Goal: Task Accomplishment & Management: Manage account settings

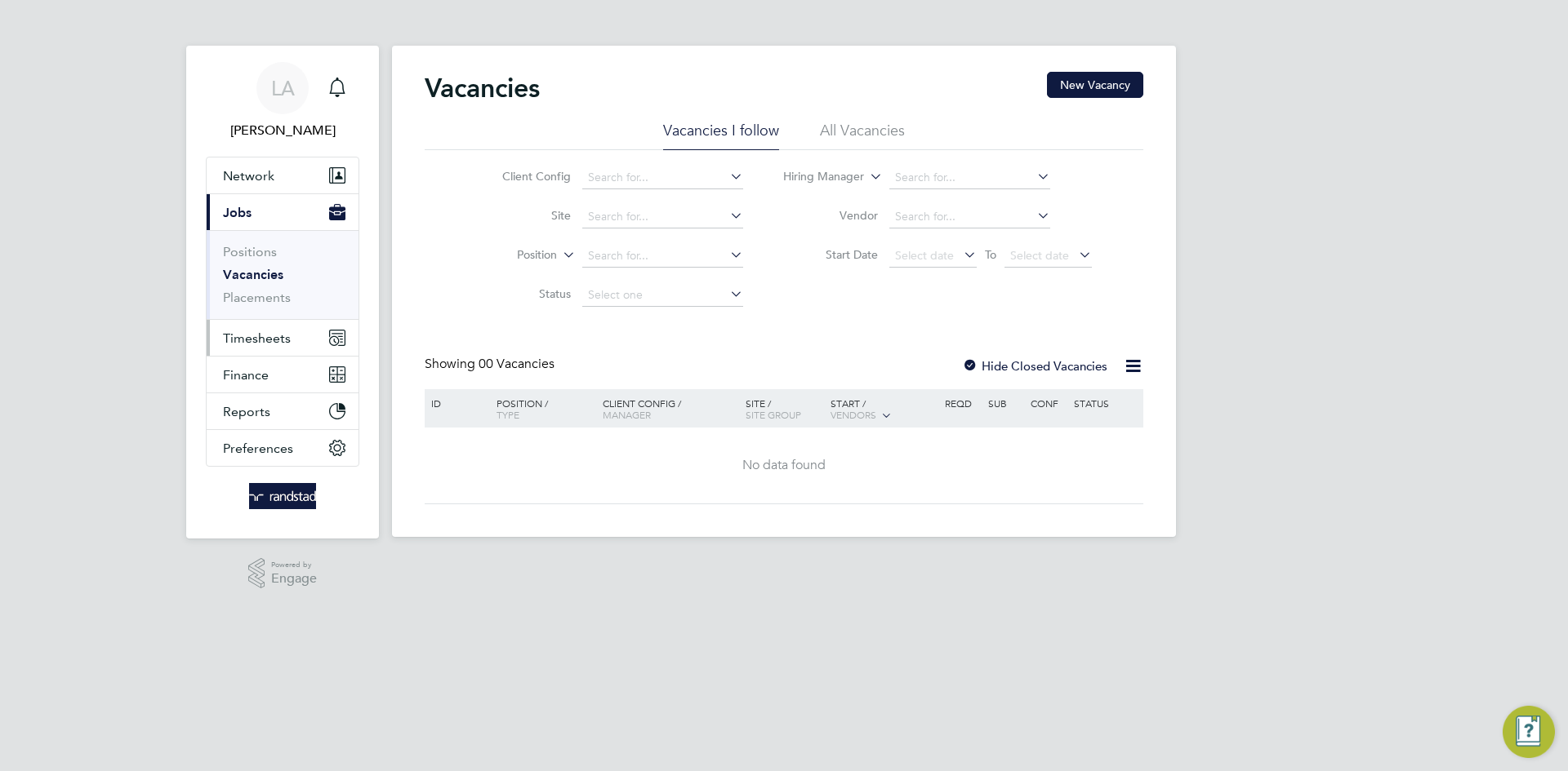
click at [259, 334] on span "Timesheets" at bounding box center [256, 339] width 68 height 15
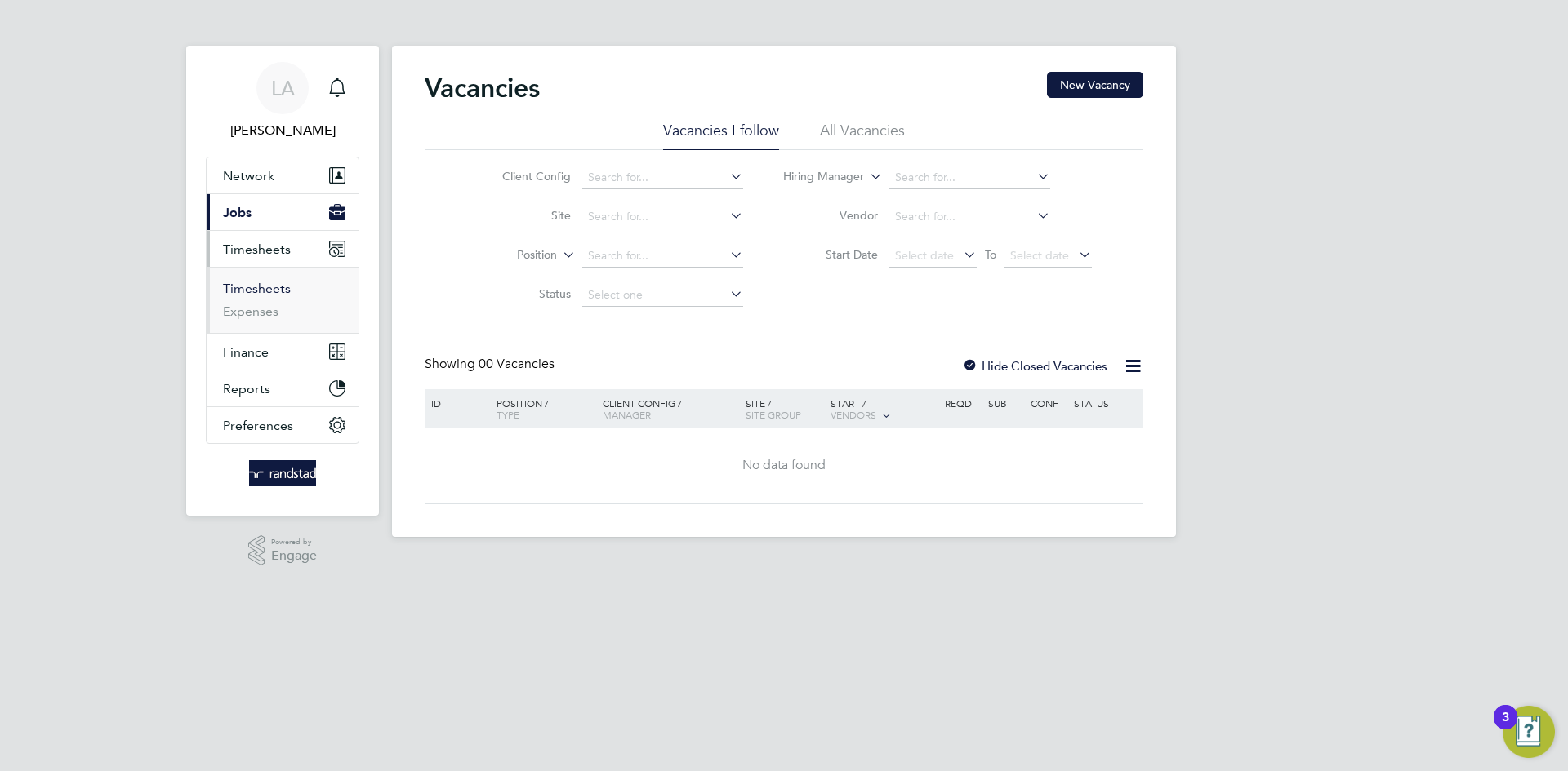
click at [274, 294] on link "Timesheets" at bounding box center [256, 289] width 68 height 15
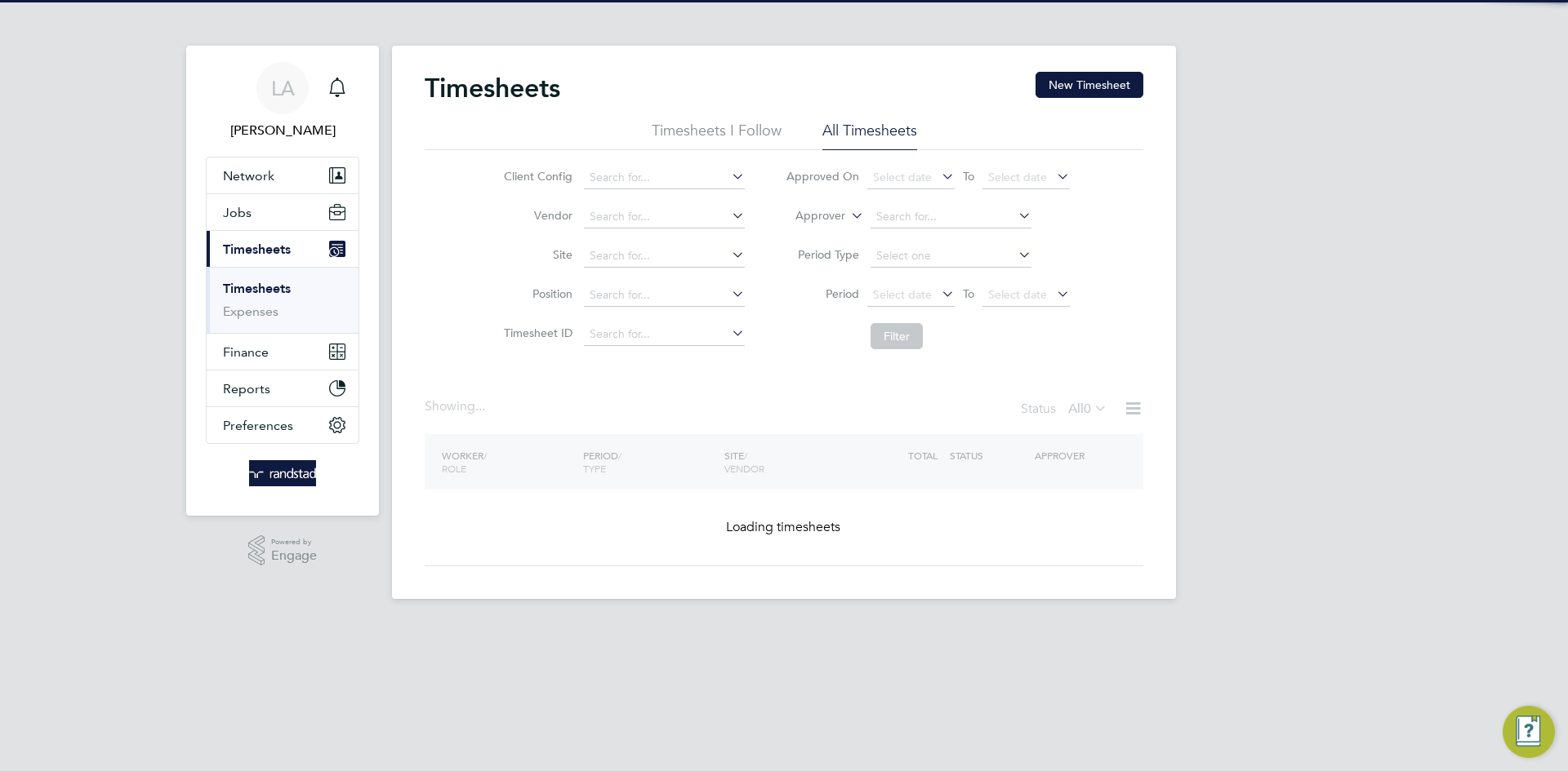
click at [819, 212] on label "Approver" at bounding box center [807, 216] width 74 height 16
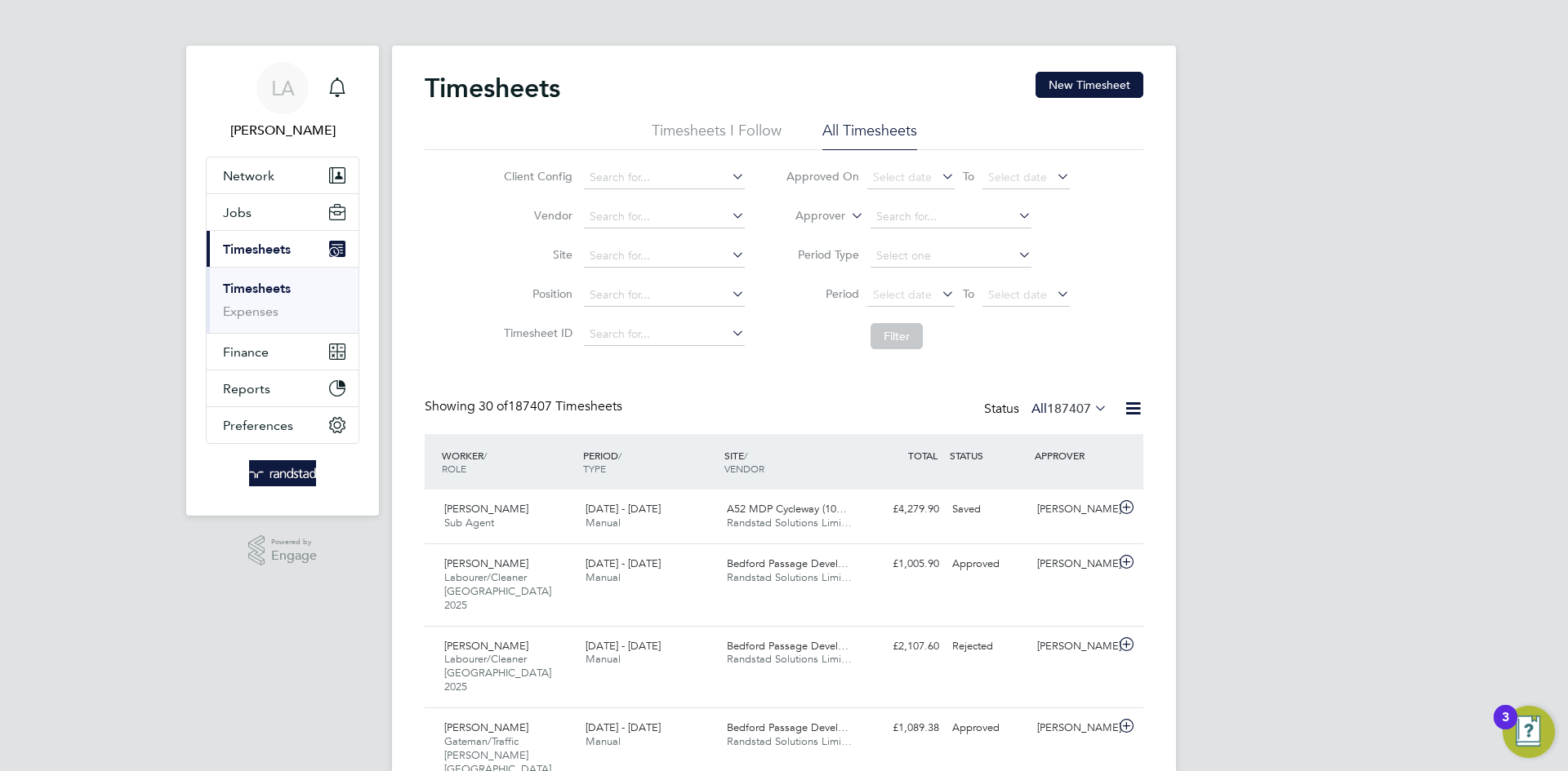
click at [813, 236] on li "Worker" at bounding box center [805, 235] width 80 height 21
click at [912, 222] on input at bounding box center [951, 217] width 161 height 23
drag, startPoint x: 958, startPoint y: 242, endPoint x: 950, endPoint y: 262, distance: 21.5
click at [958, 242] on li "Dawid St arownik" at bounding box center [950, 238] width 163 height 22
type input "Dawid Starownik"
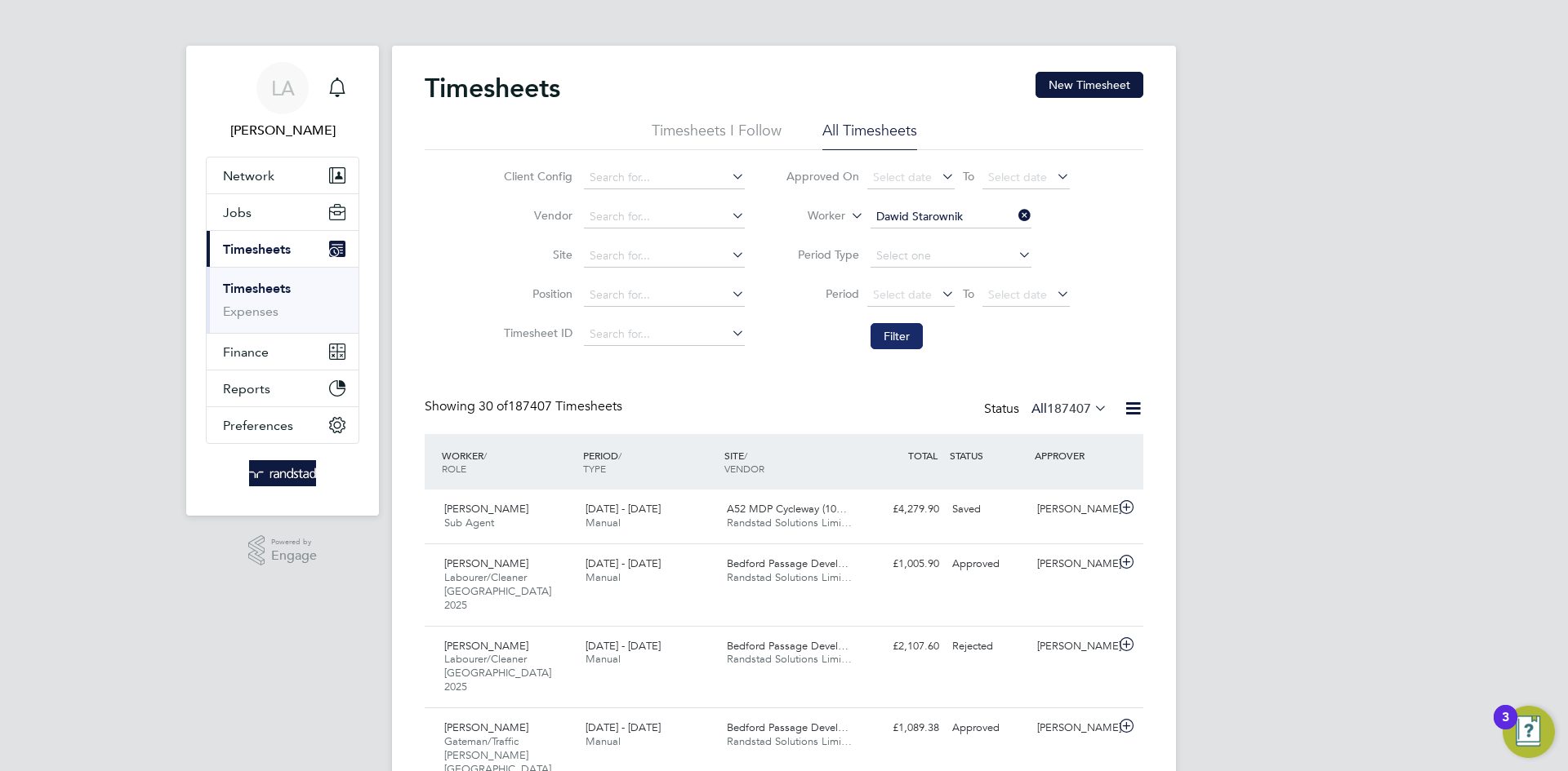
click at [893, 334] on button "Filter" at bounding box center [896, 336] width 53 height 26
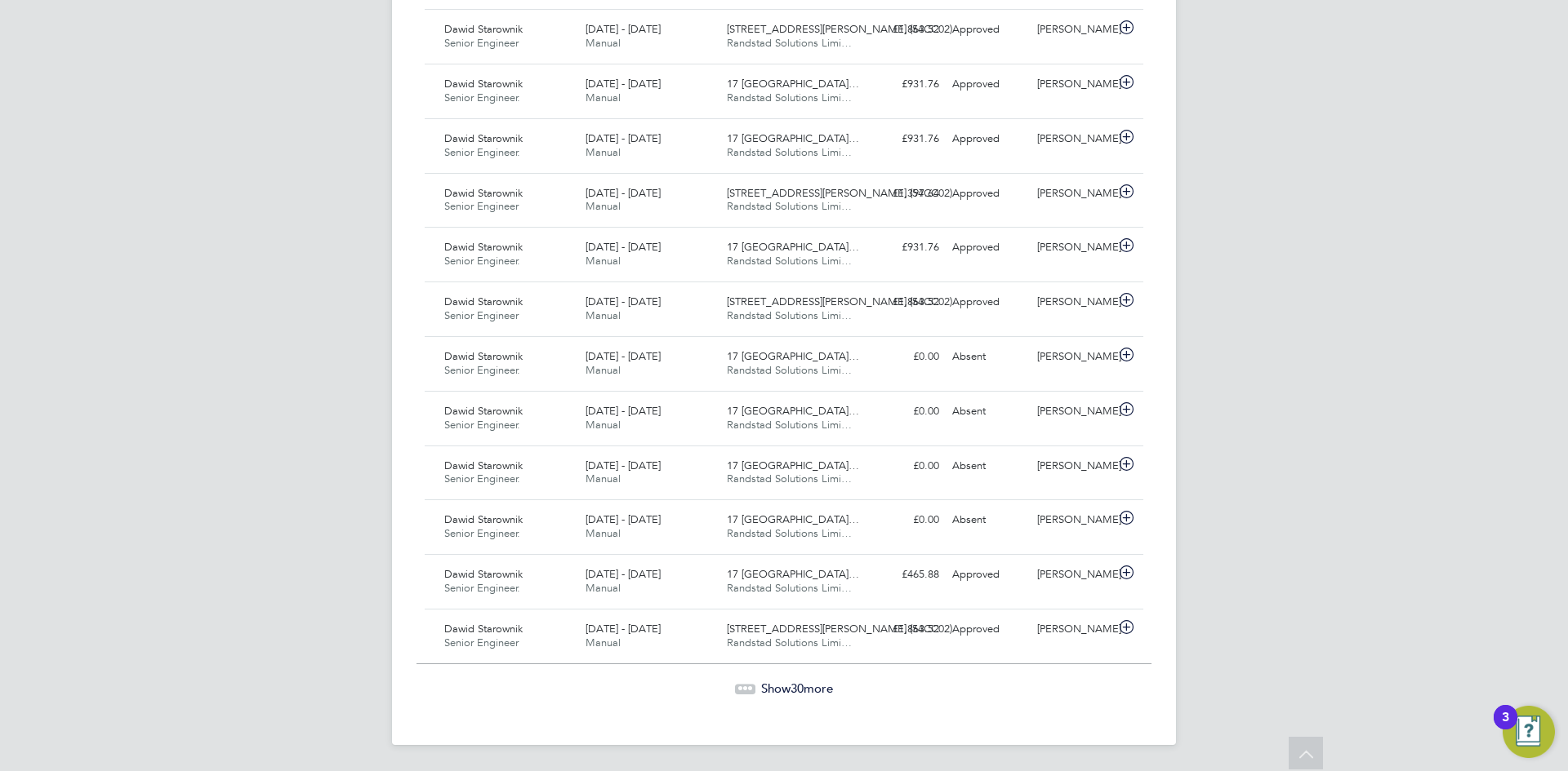
click at [811, 688] on span "Show 30 more" at bounding box center [796, 689] width 72 height 15
click at [775, 688] on span "Show 30 more" at bounding box center [796, 688] width 72 height 15
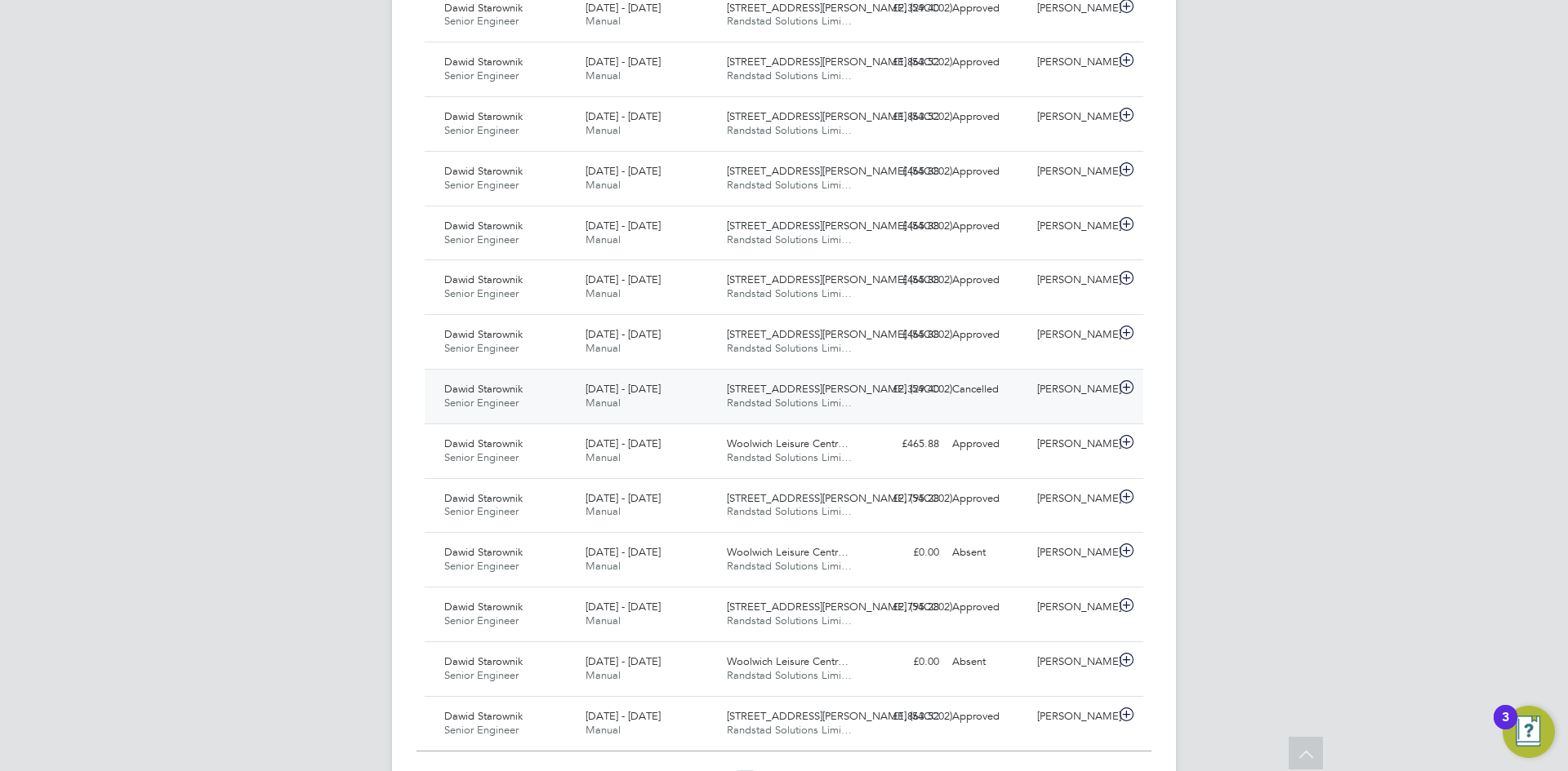
click at [627, 397] on div "[DATE] - [DATE] Manual" at bounding box center [650, 396] width 142 height 41
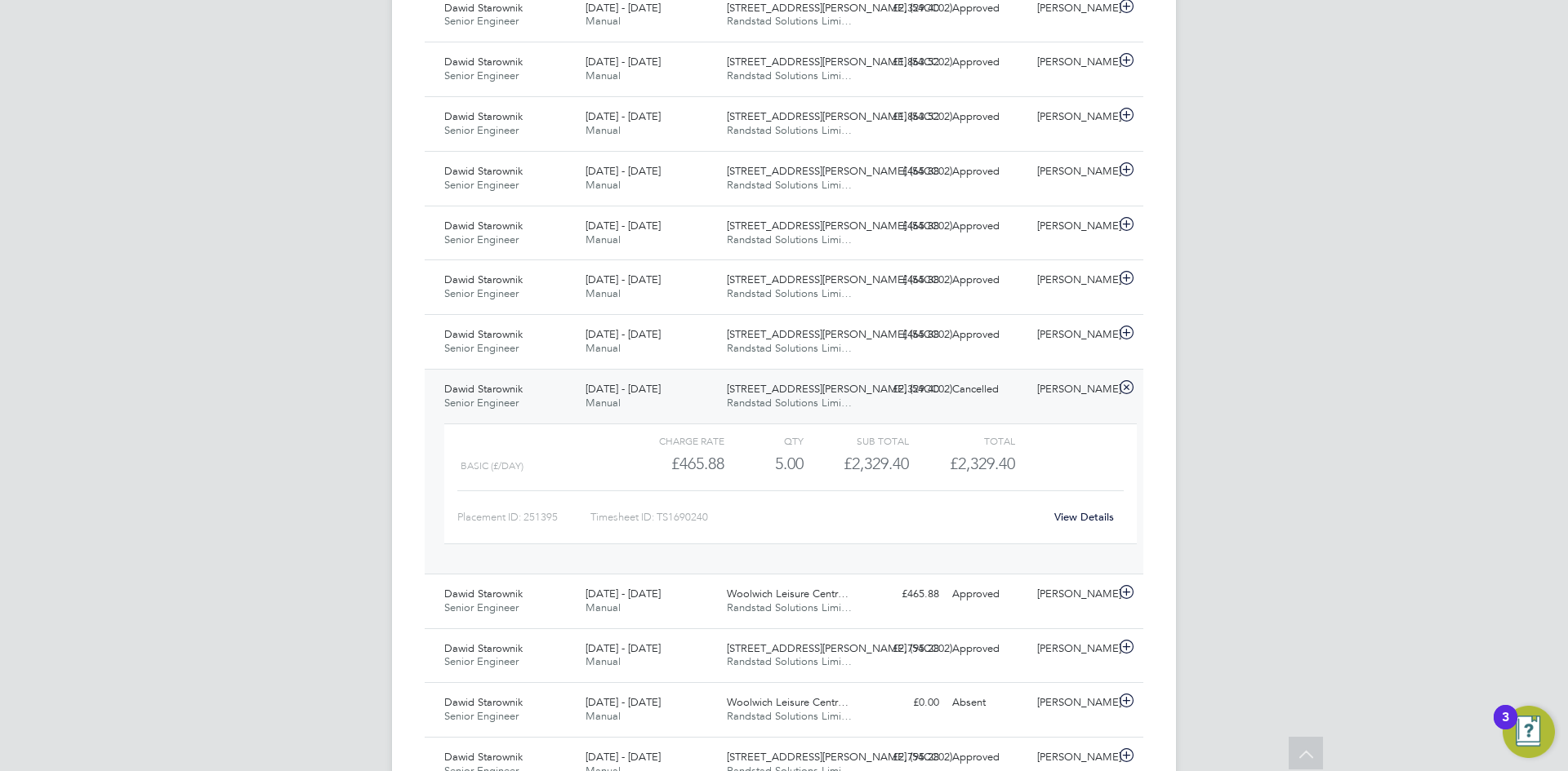
click at [1084, 519] on link "View Details" at bounding box center [1084, 517] width 59 height 14
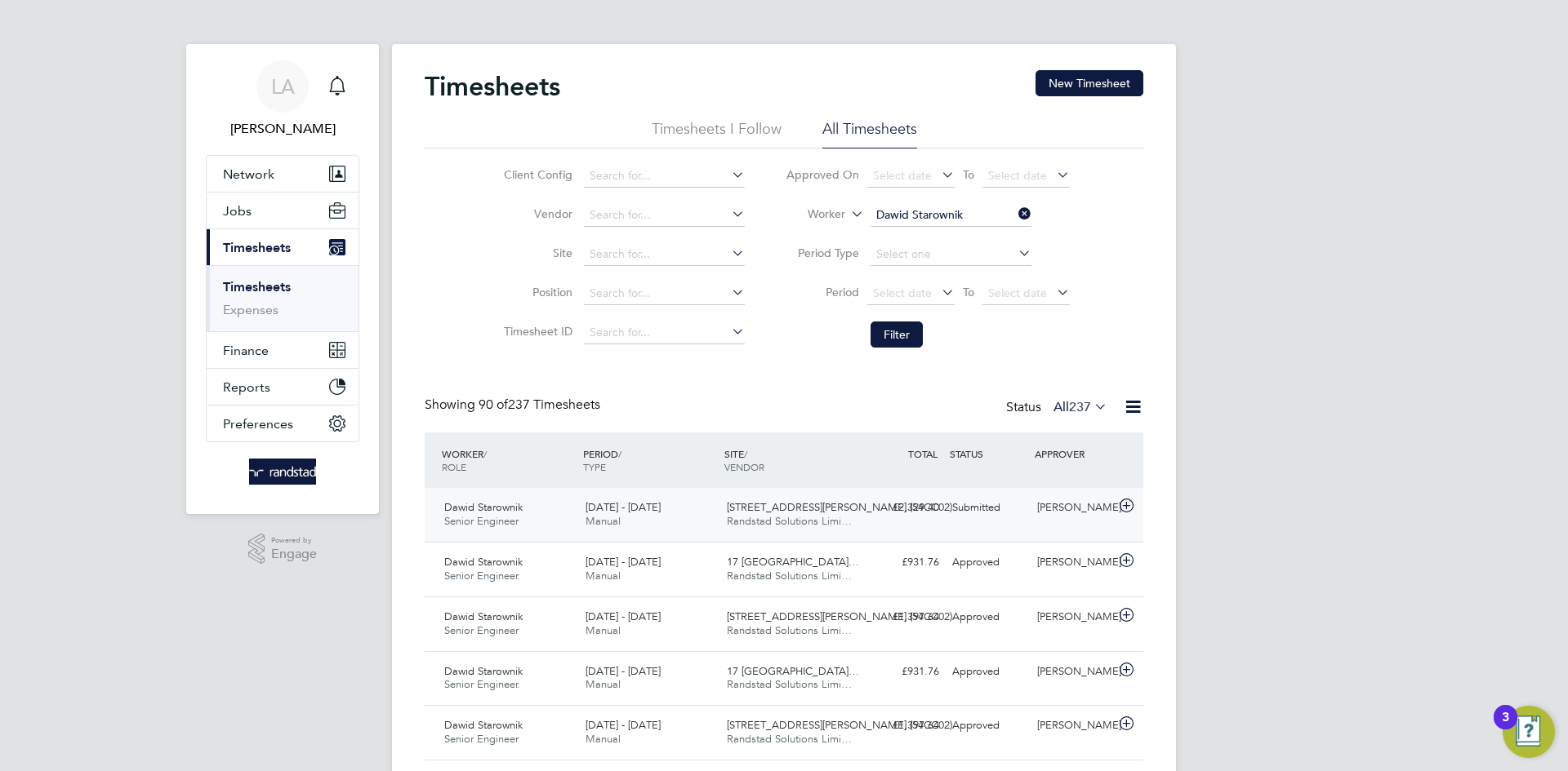
click at [858, 519] on div "[STREET_ADDRESS][PERSON_NAME] (54CC02) Randstad Solutions Limi…" at bounding box center [791, 515] width 142 height 41
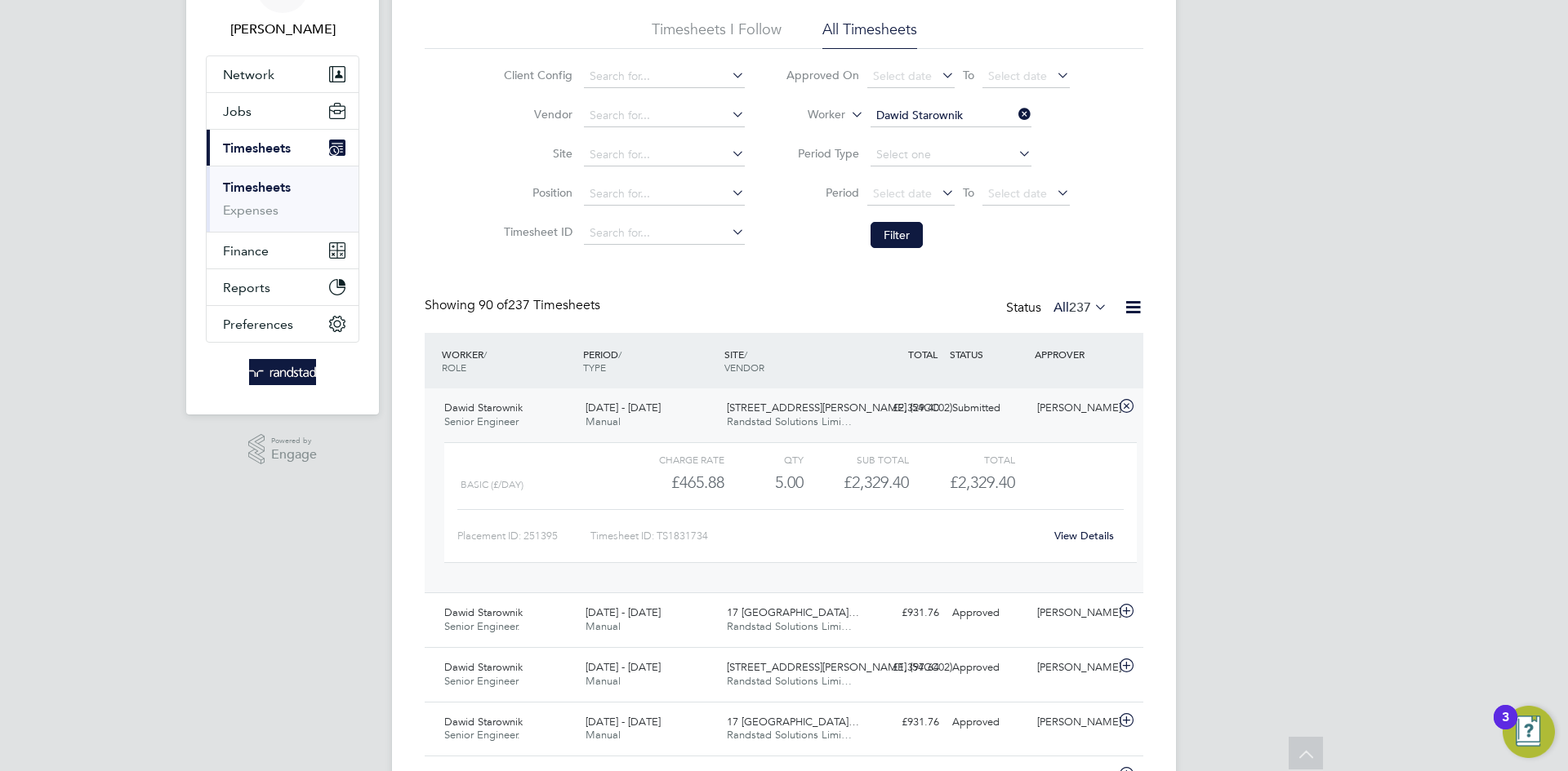
click at [1090, 538] on link "View Details" at bounding box center [1084, 536] width 59 height 14
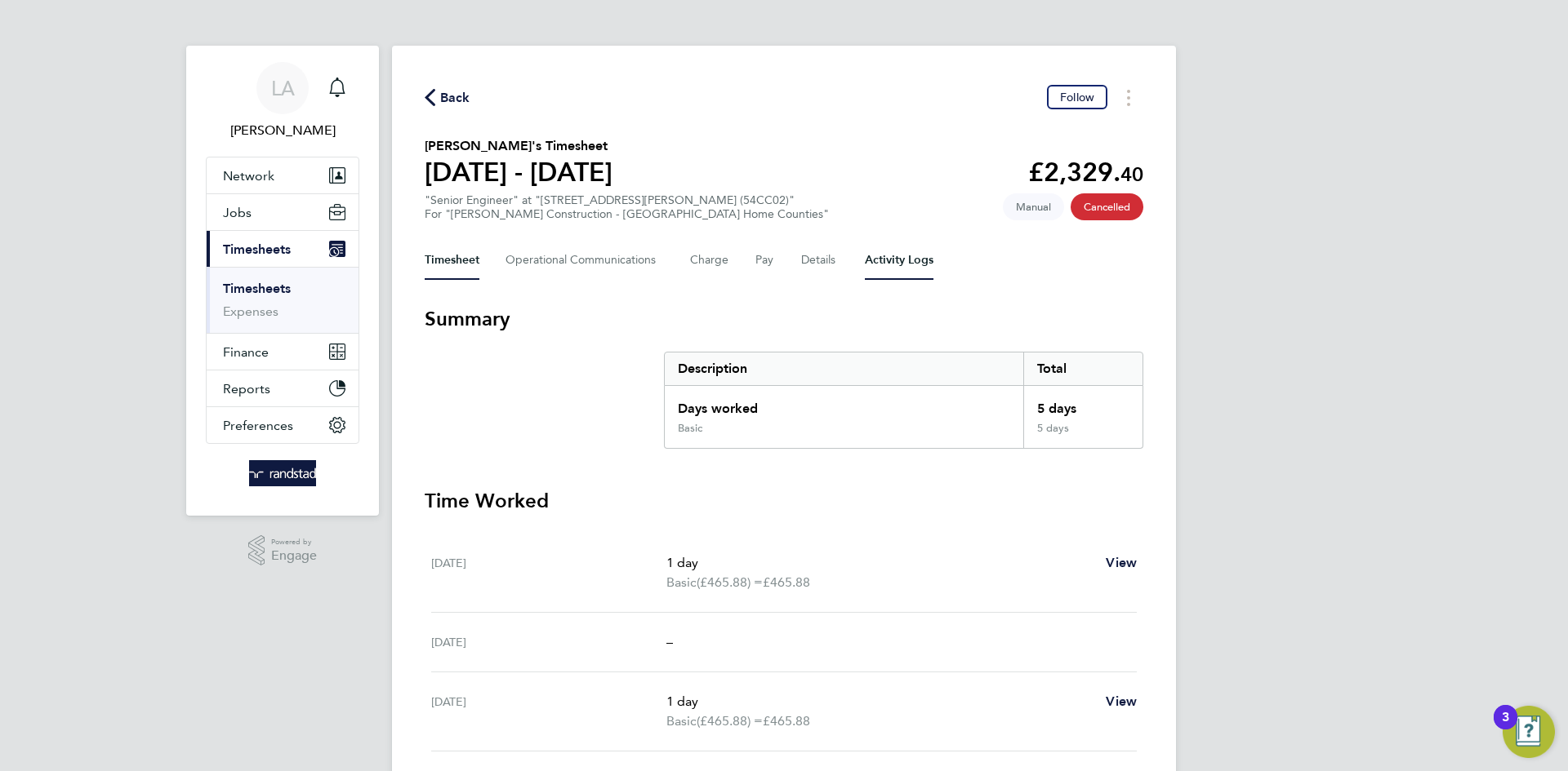
click at [902, 258] on Logs-tab "Activity Logs" at bounding box center [899, 260] width 69 height 39
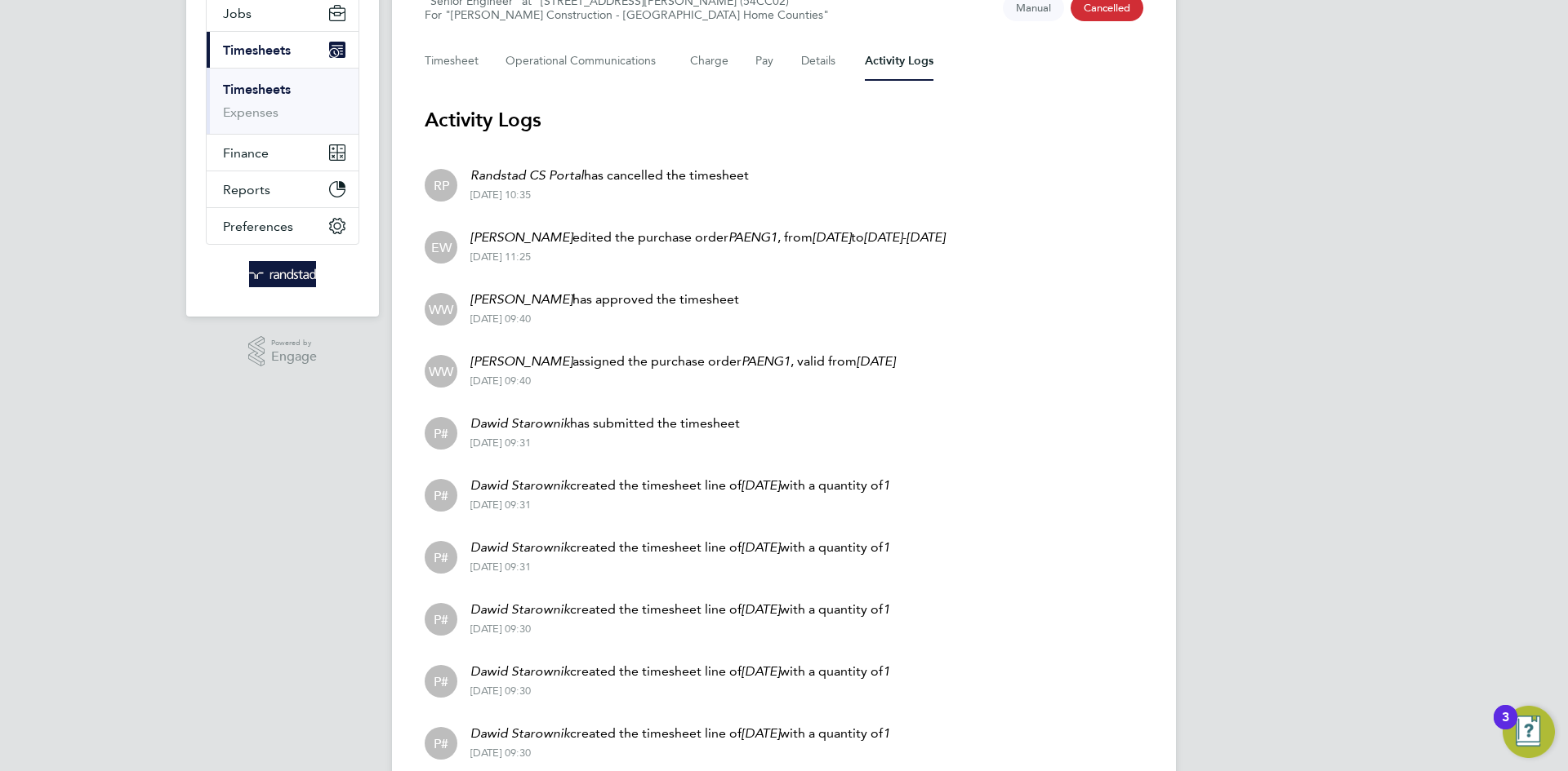
scroll to position [183, 0]
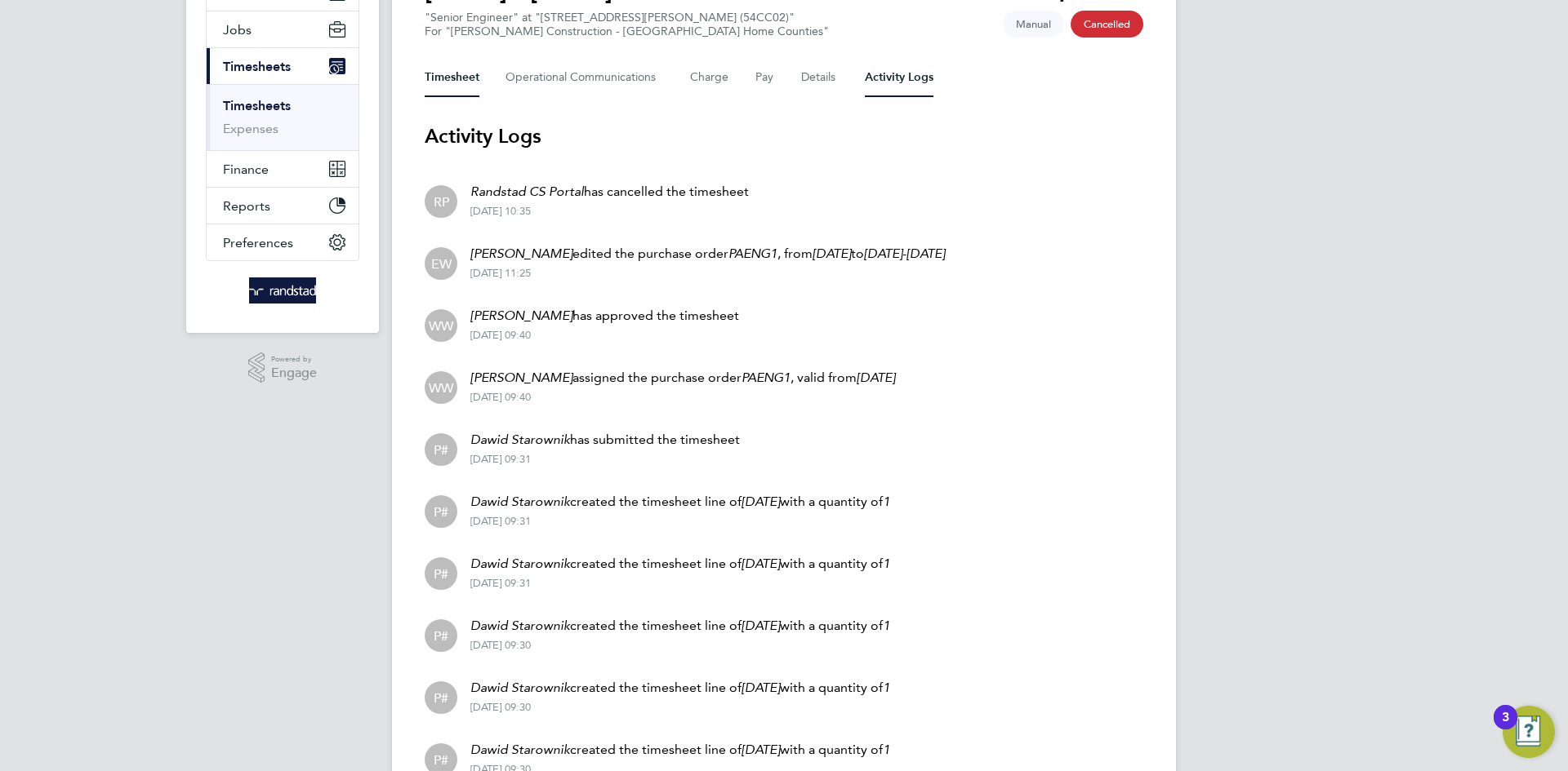
click at [427, 79] on button "Timesheet" at bounding box center [452, 77] width 55 height 39
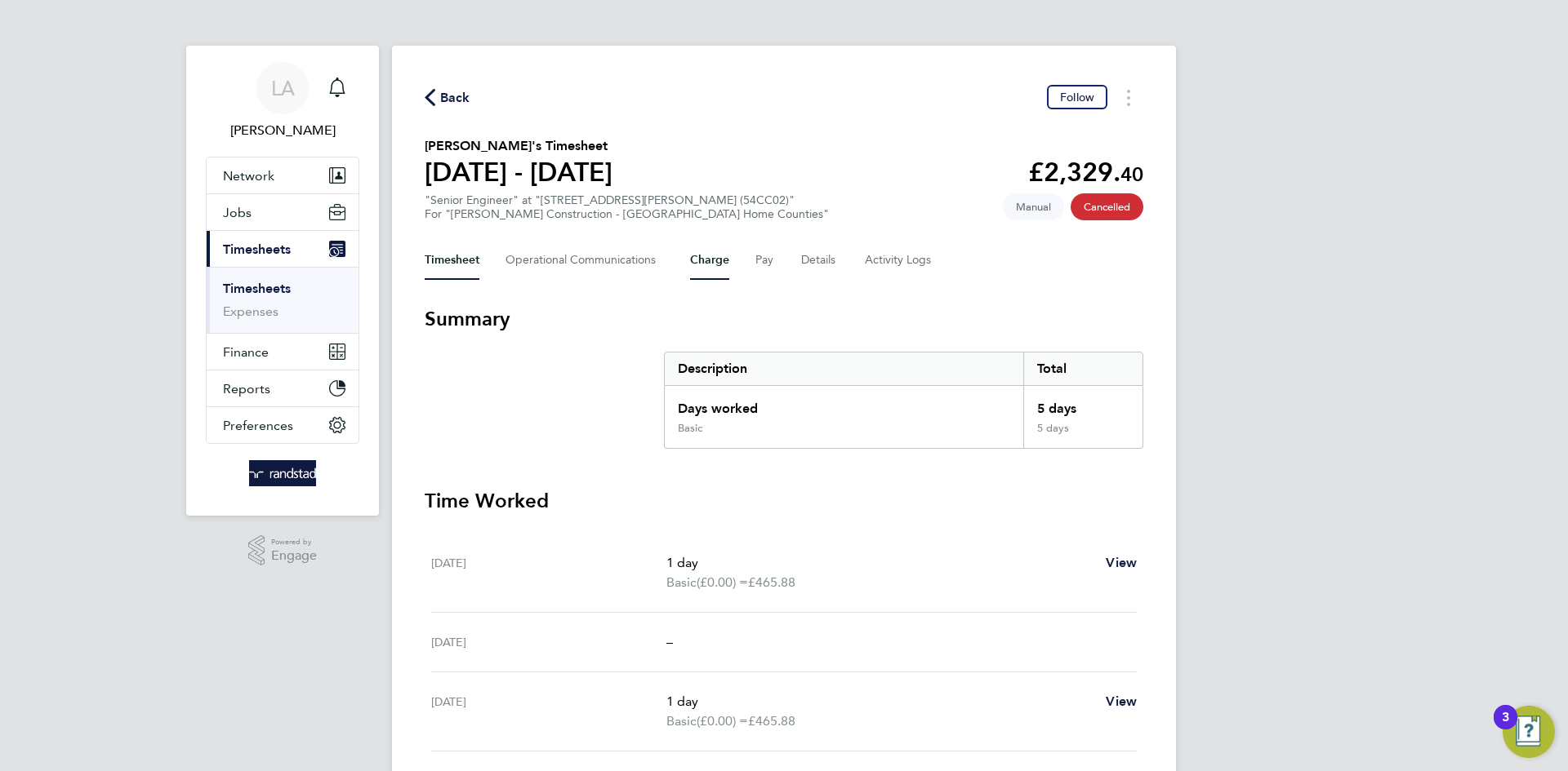
click at [711, 265] on button "Charge" at bounding box center [709, 260] width 39 height 39
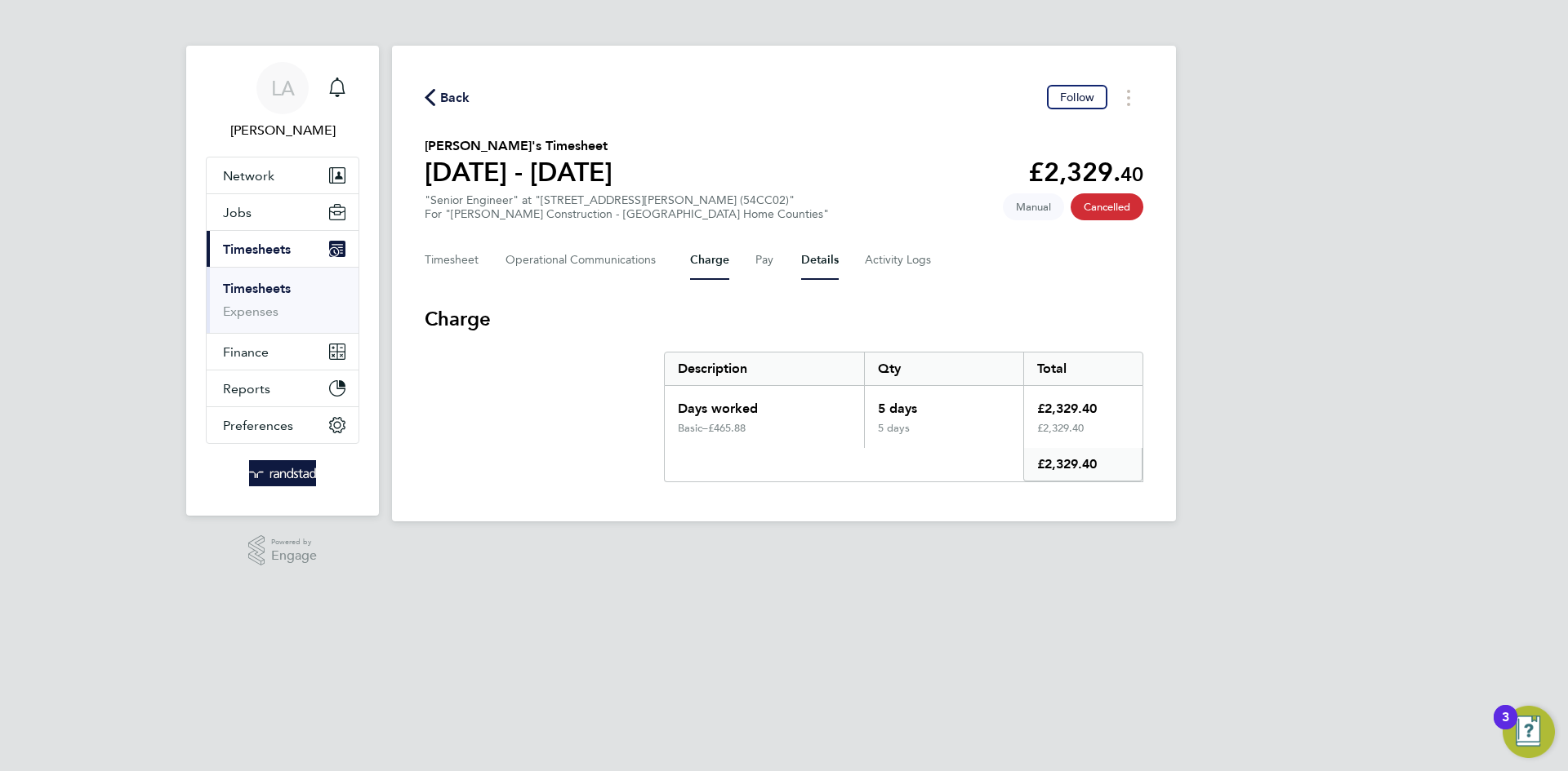
click at [812, 259] on button "Details" at bounding box center [819, 260] width 37 height 39
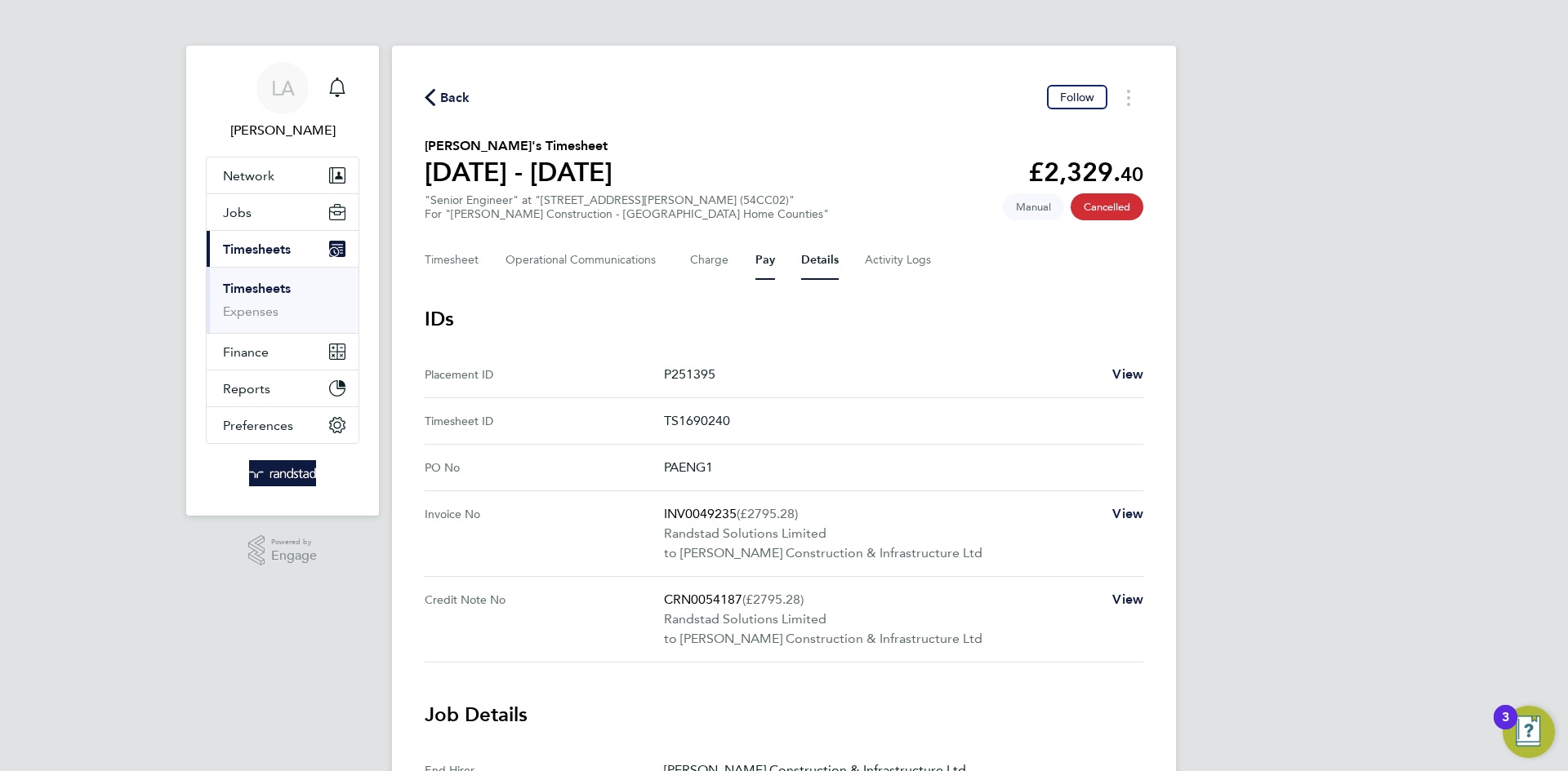
click at [761, 267] on button "Pay" at bounding box center [764, 260] width 19 height 39
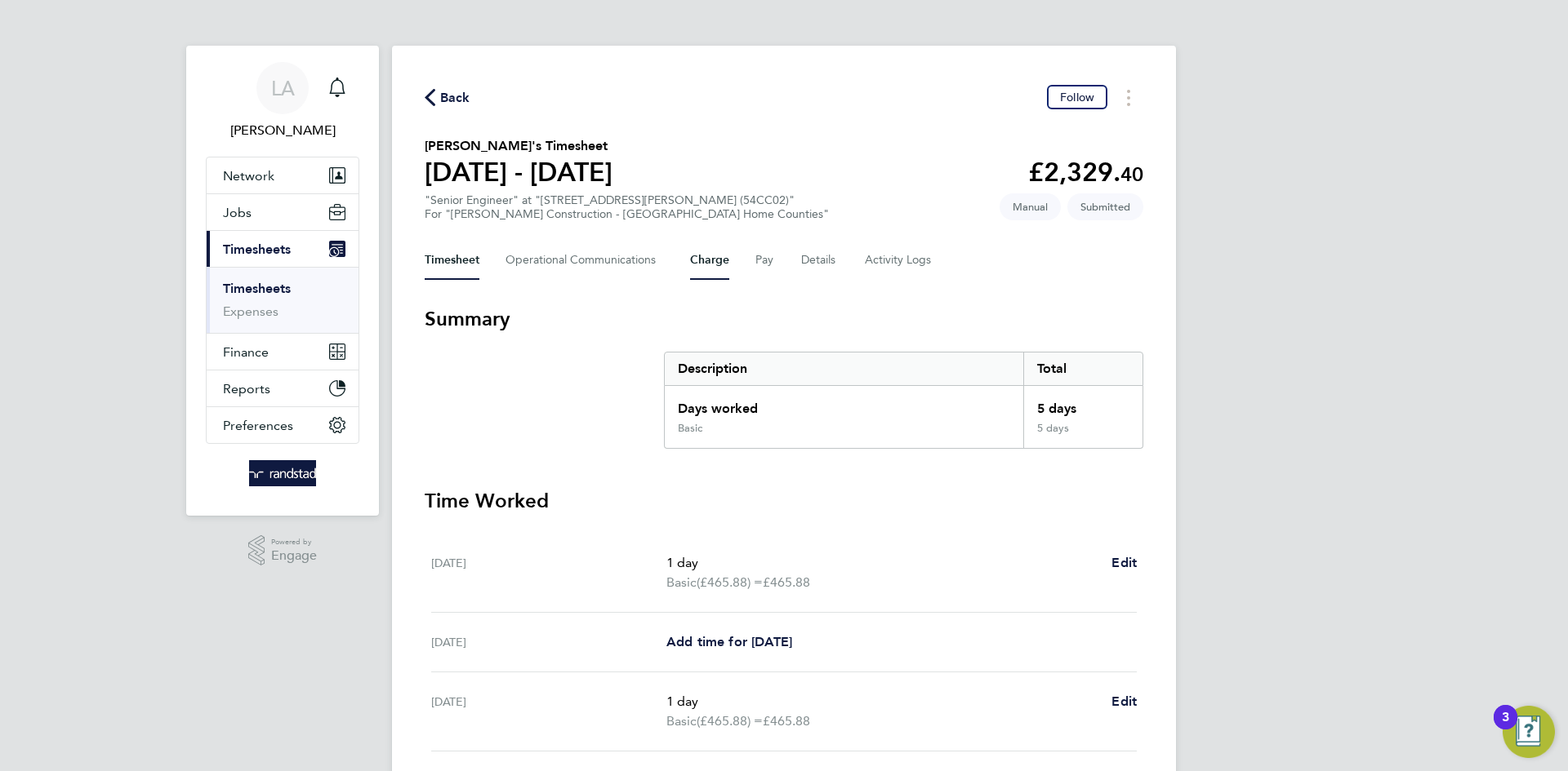
click at [718, 253] on button "Charge" at bounding box center [709, 260] width 39 height 39
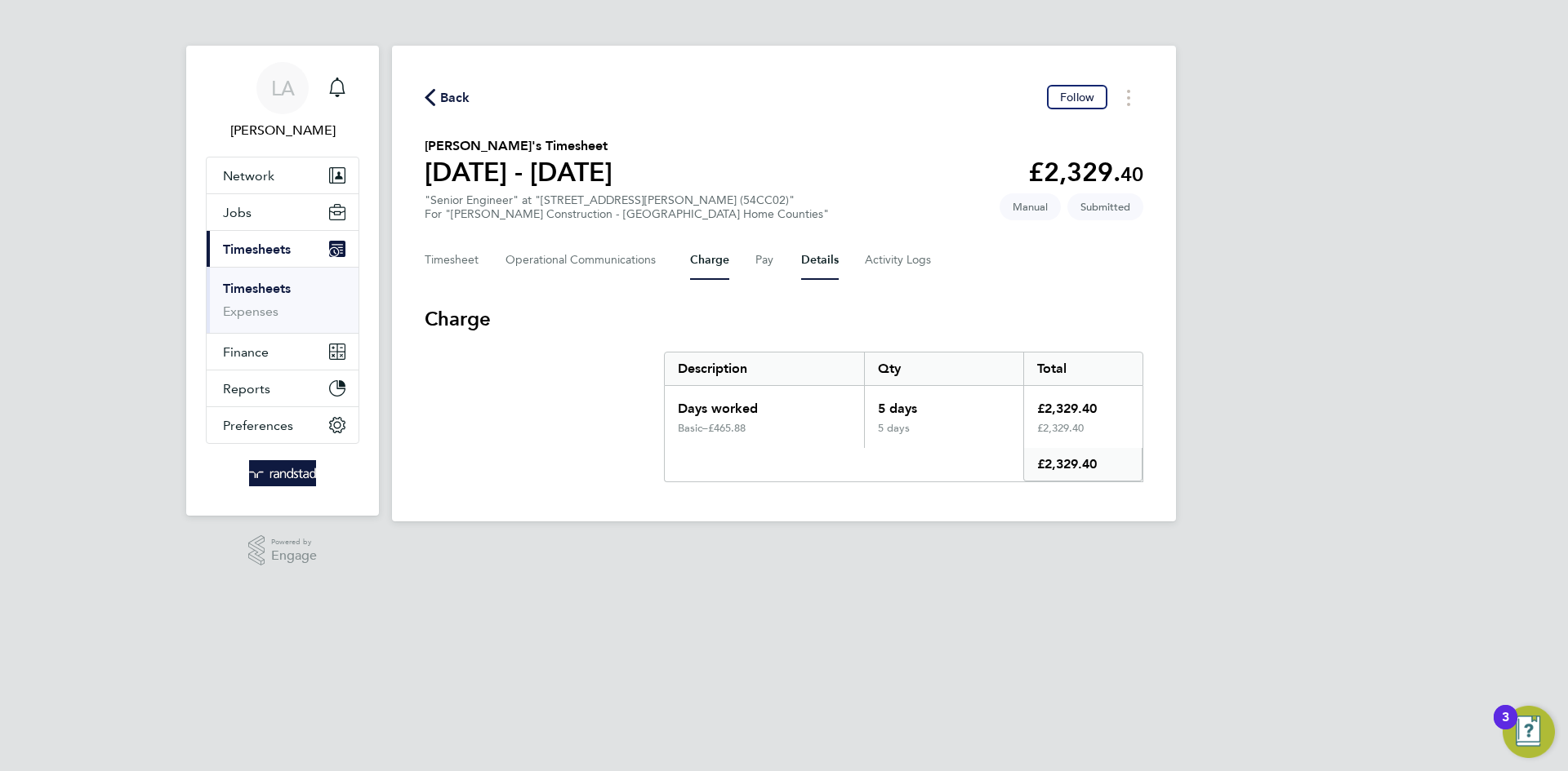
click at [827, 272] on button "Details" at bounding box center [819, 260] width 37 height 39
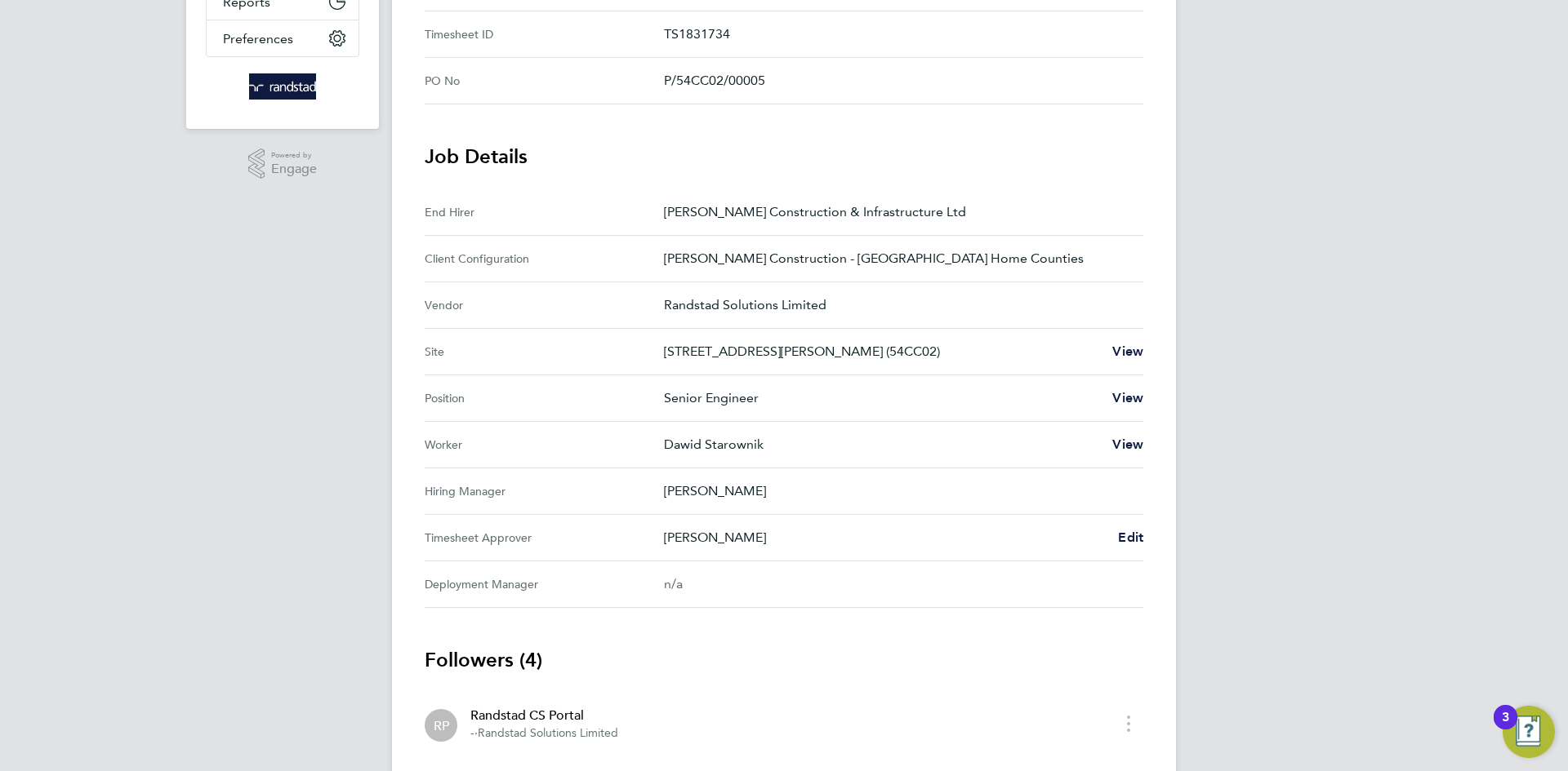
scroll to position [155, 0]
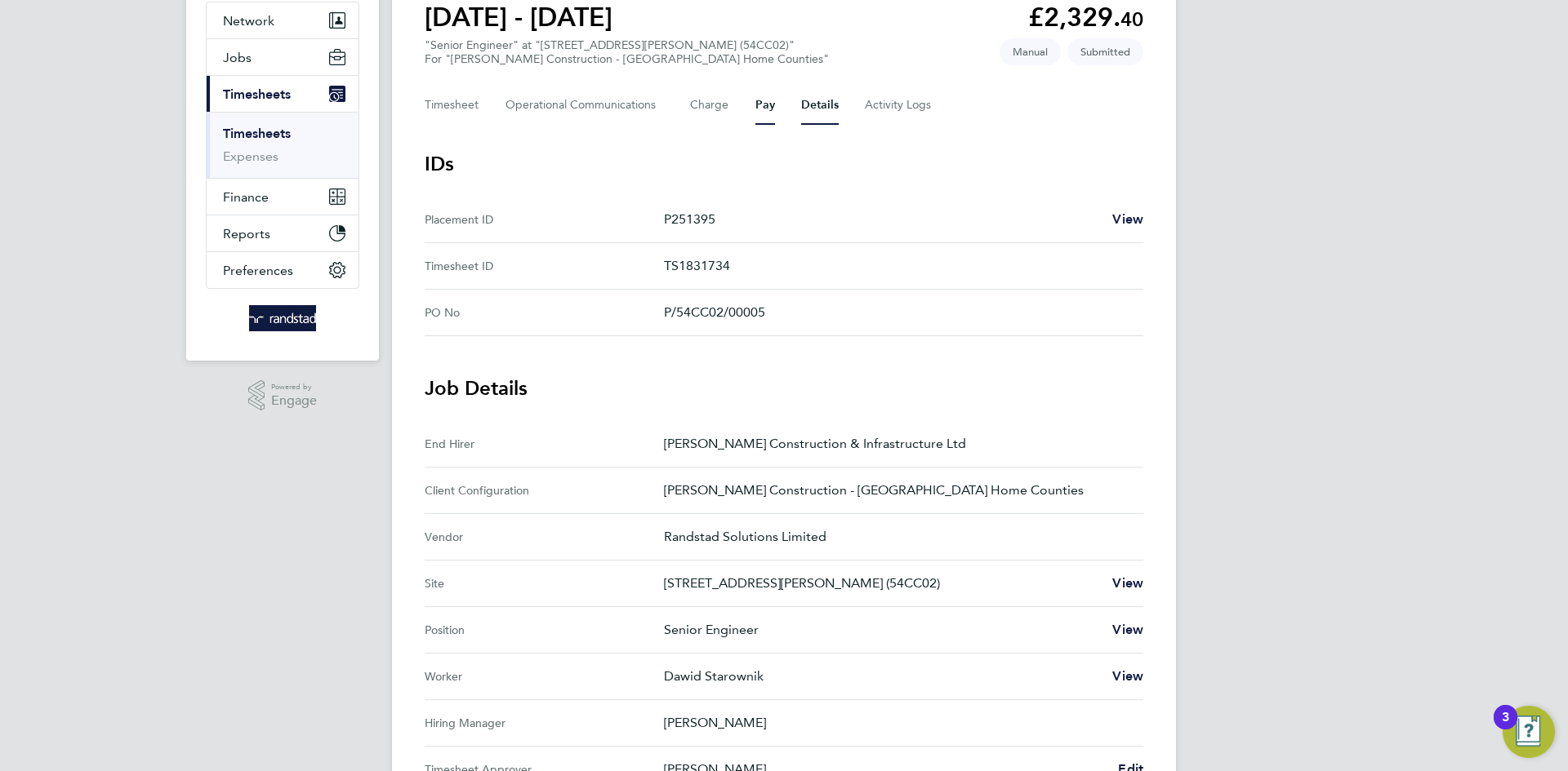
click at [755, 104] on button "Pay" at bounding box center [764, 105] width 19 height 39
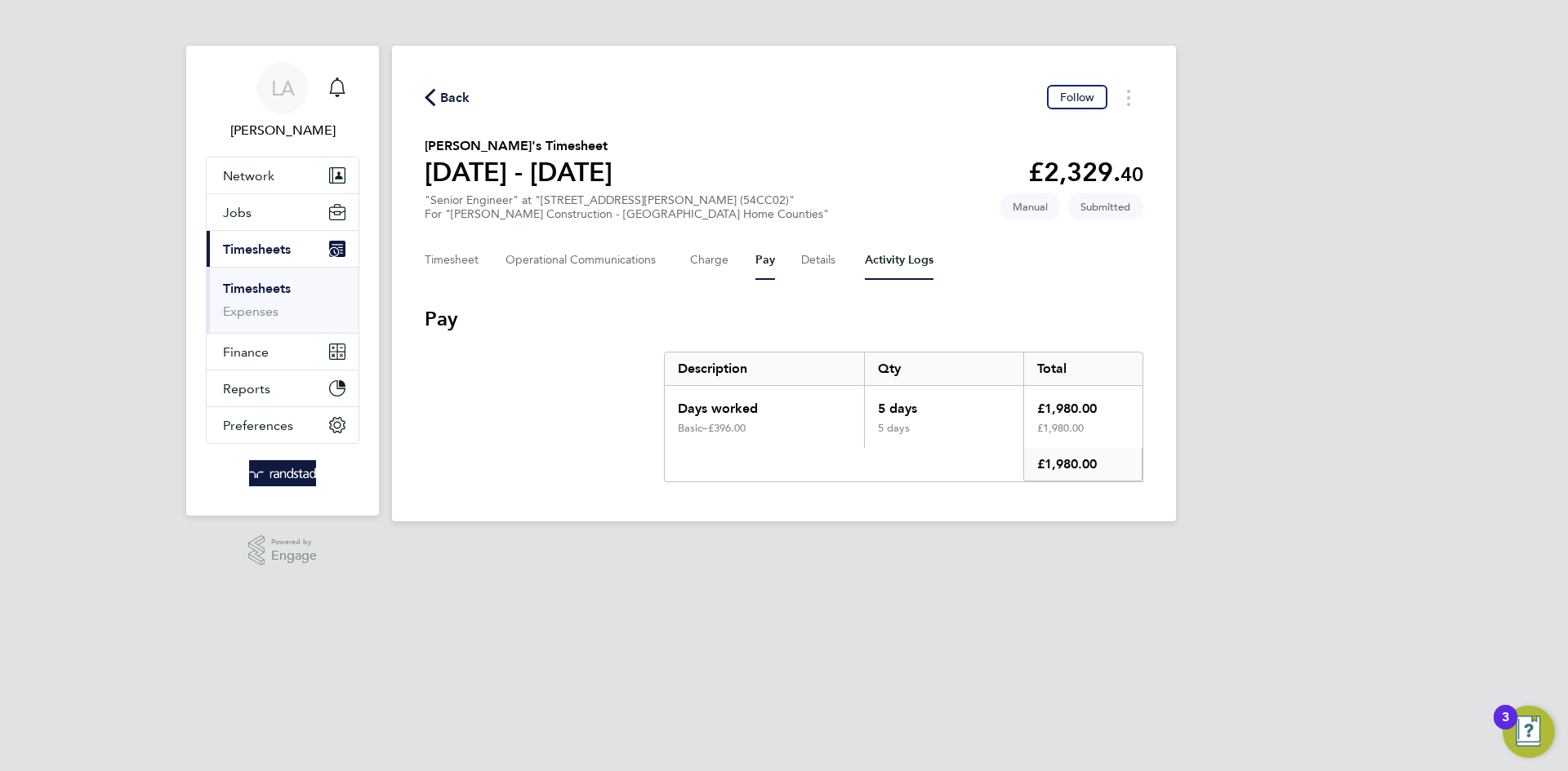
click at [919, 263] on Logs-tab "Activity Logs" at bounding box center [899, 260] width 69 height 39
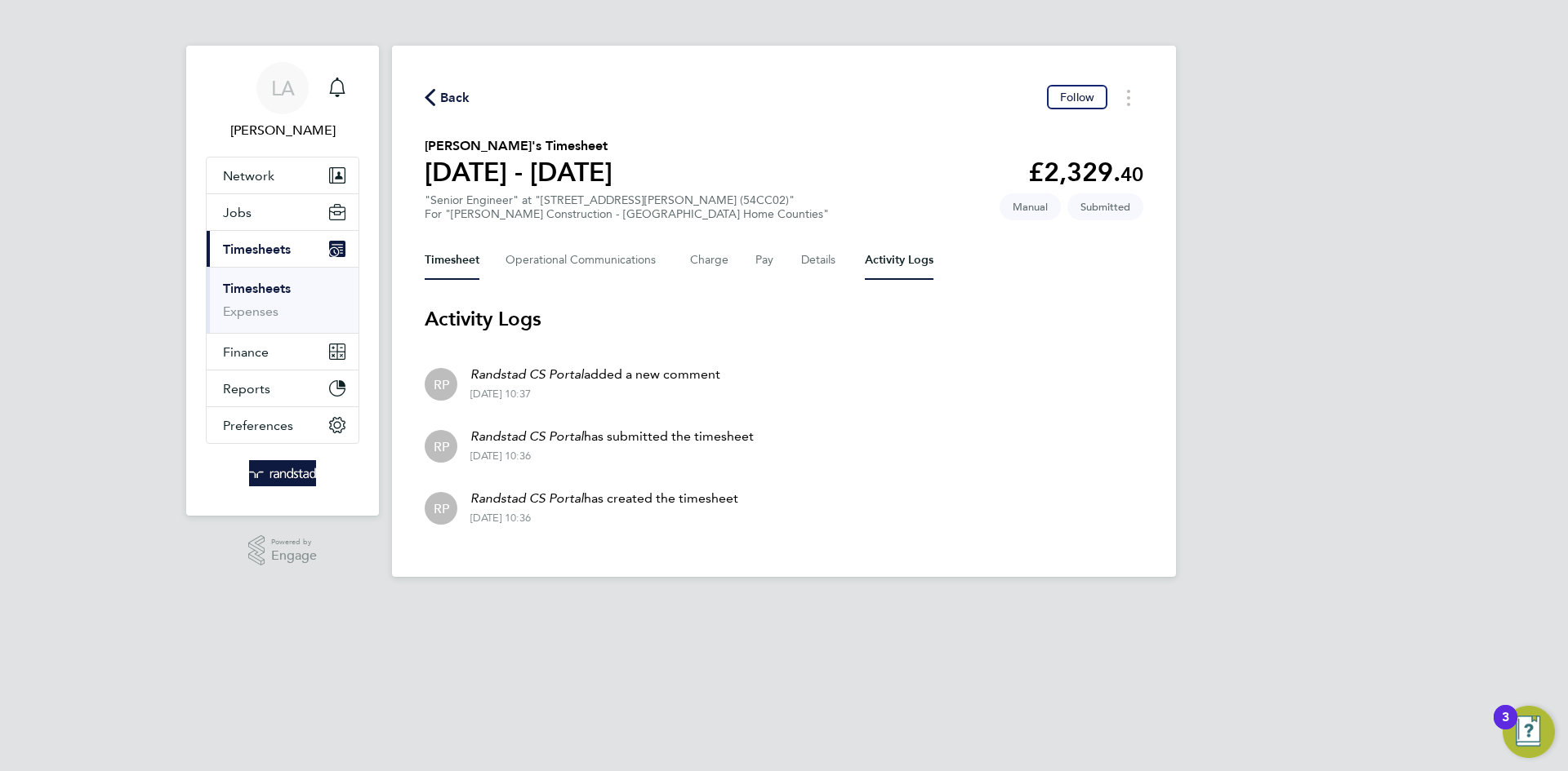
click at [451, 253] on button "Timesheet" at bounding box center [452, 260] width 55 height 39
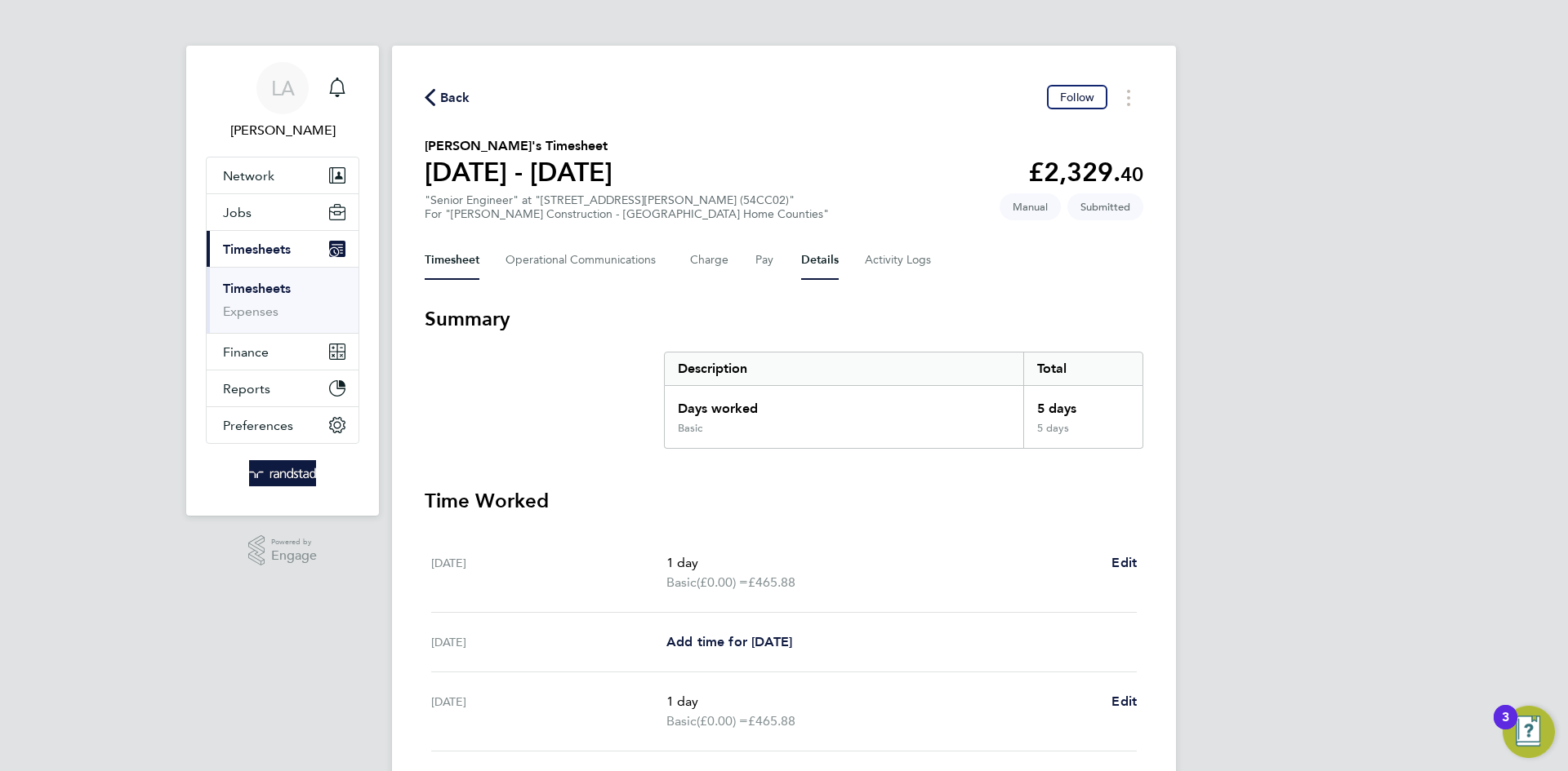
click at [808, 253] on button "Details" at bounding box center [819, 260] width 37 height 39
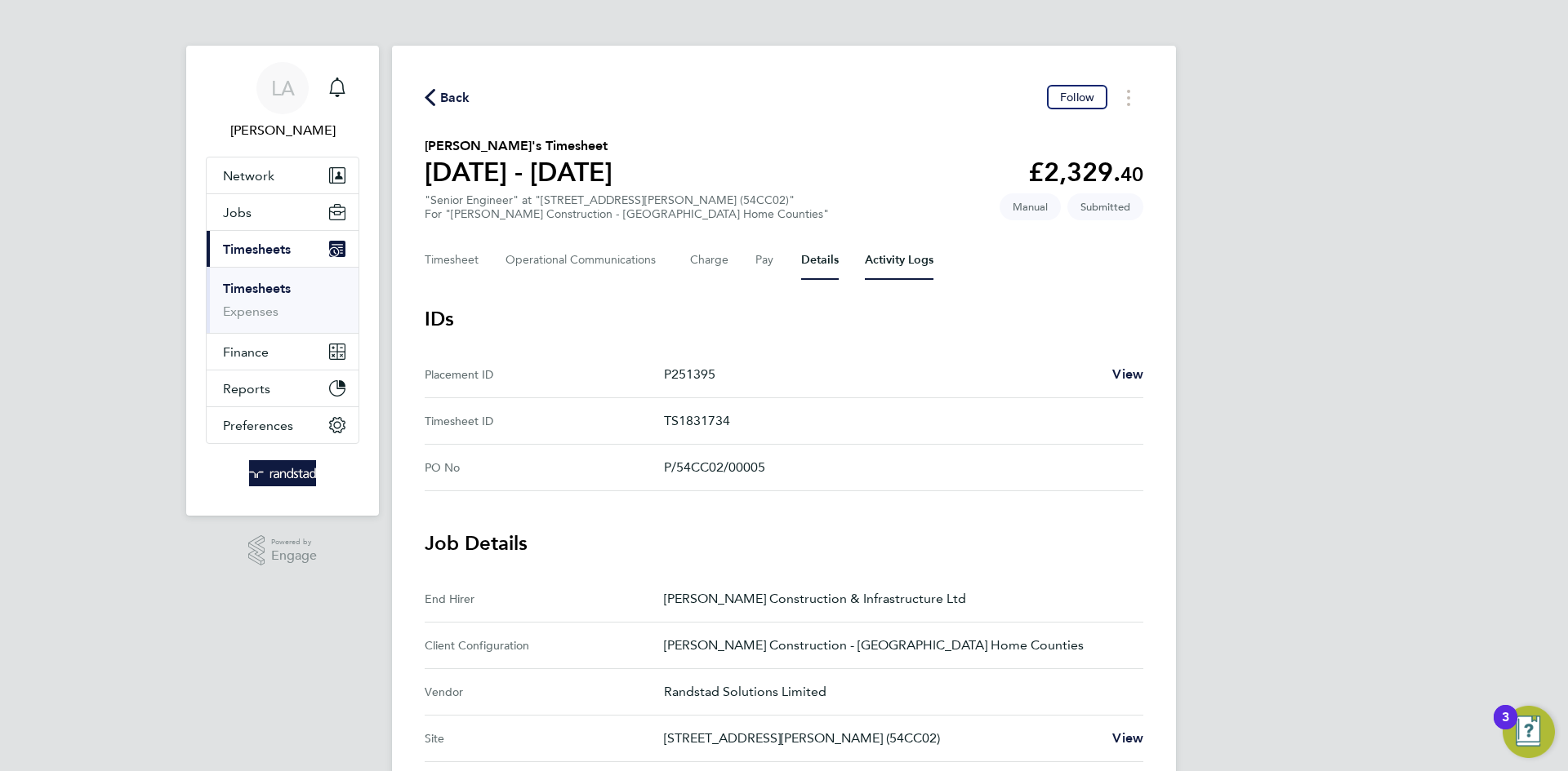
click at [915, 264] on Logs-tab "Activity Logs" at bounding box center [899, 260] width 69 height 39
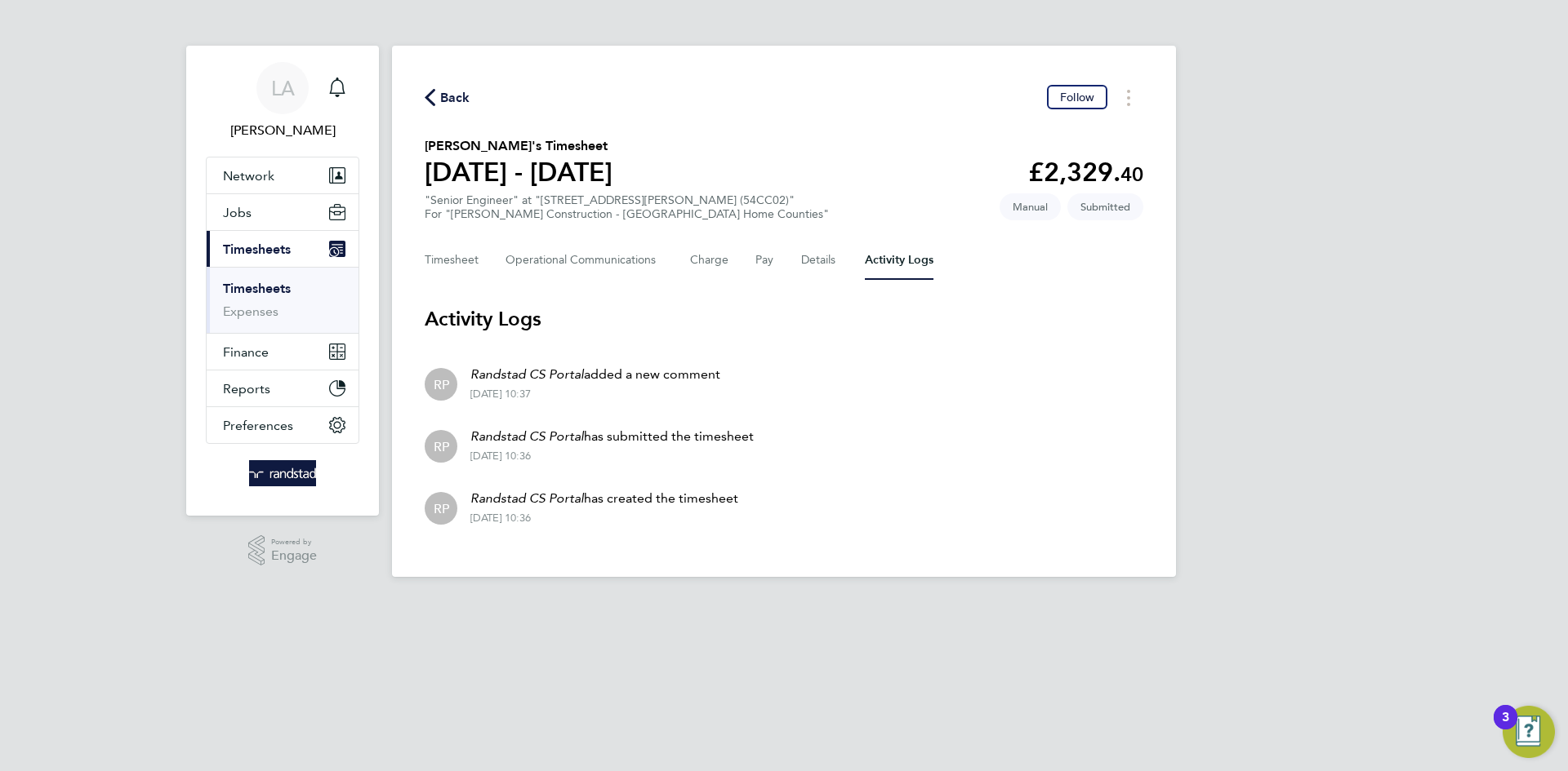
click at [600, 386] on div "Randstad CS Portal added a new comment 30 Sep 2025 - 10:37" at bounding box center [588, 383] width 263 height 36
click at [605, 266] on Communications-tab "Operational Communications" at bounding box center [585, 260] width 159 height 39
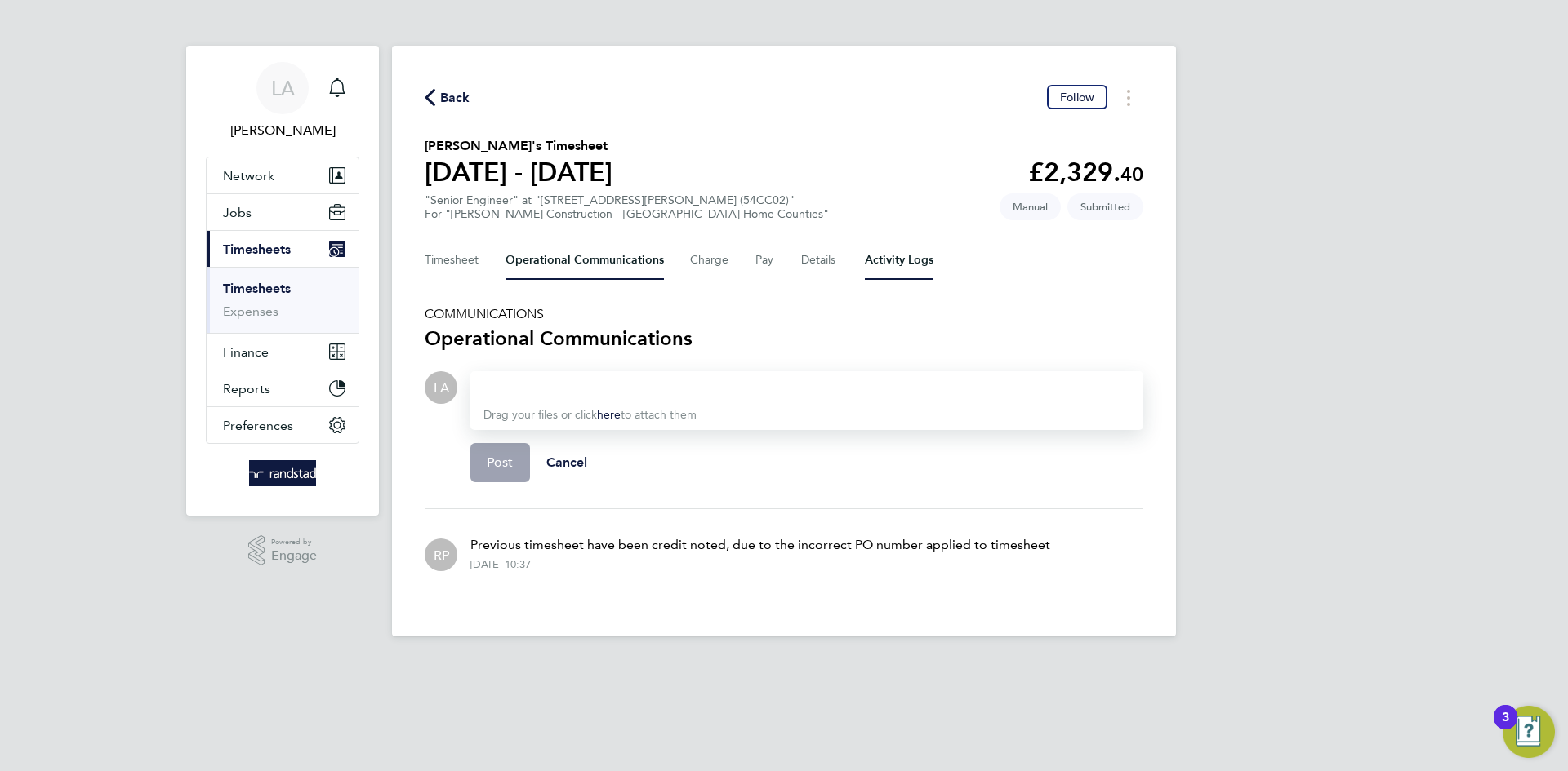
click at [890, 259] on Logs-tab "Activity Logs" at bounding box center [899, 260] width 69 height 39
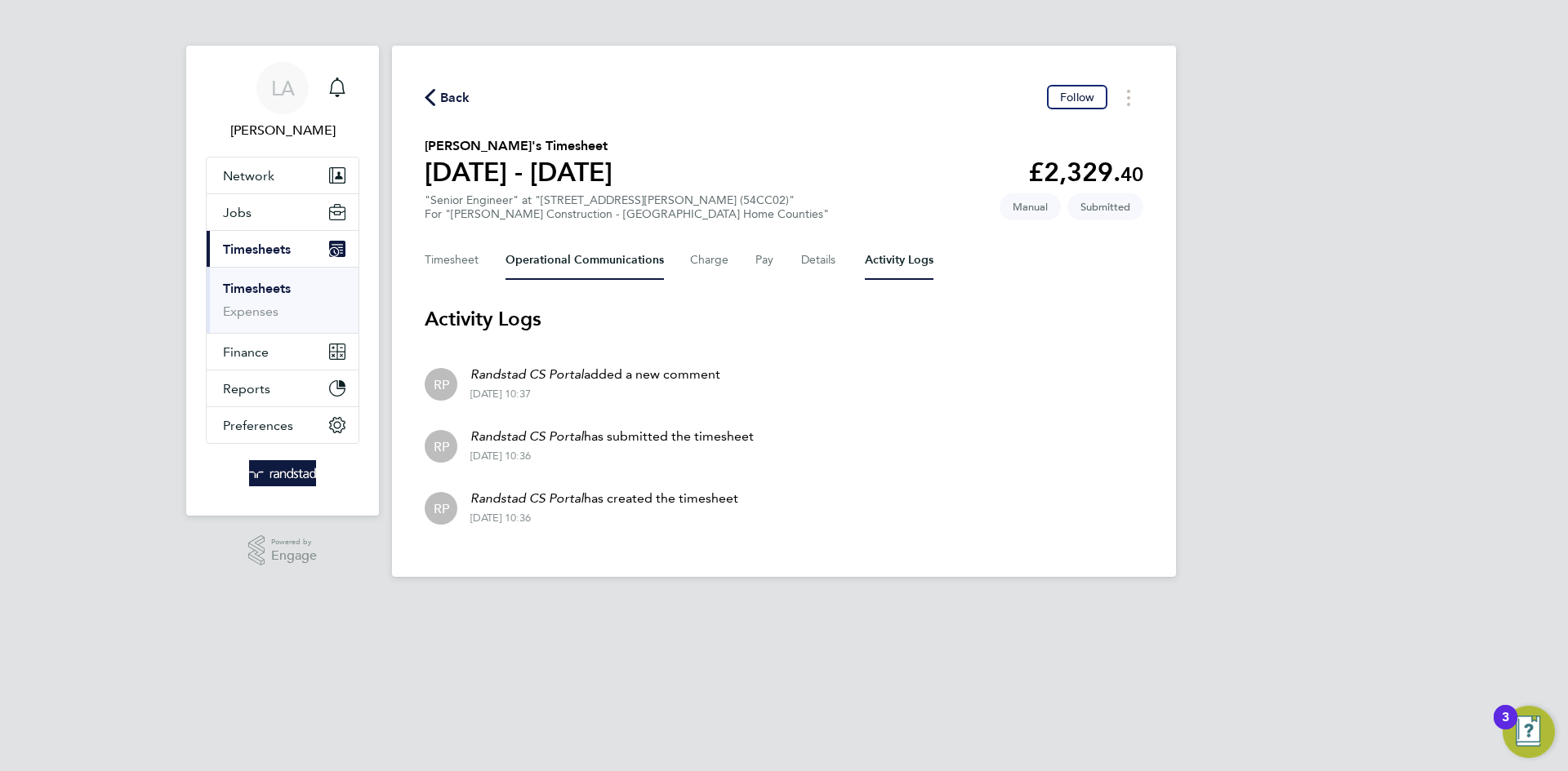
click at [585, 259] on Communications-tab "Operational Communications" at bounding box center [585, 260] width 159 height 39
